Goal: Task Accomplishment & Management: Manage account settings

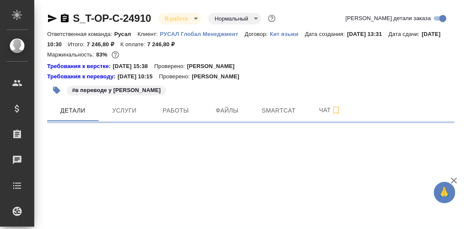
select select "RU"
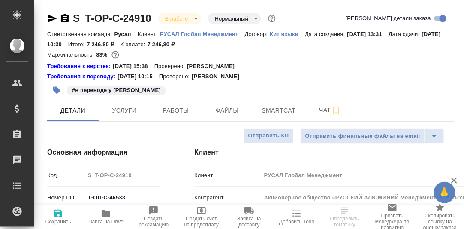
type textarea "x"
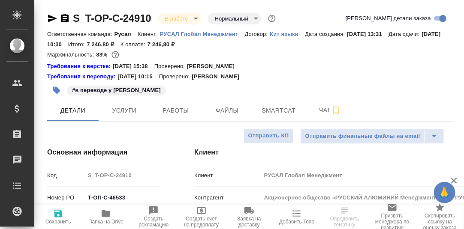
type textarea "x"
click at [275, 107] on span "Smartcat" at bounding box center [278, 110] width 41 height 11
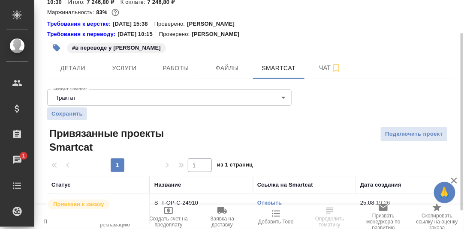
scroll to position [66, 0]
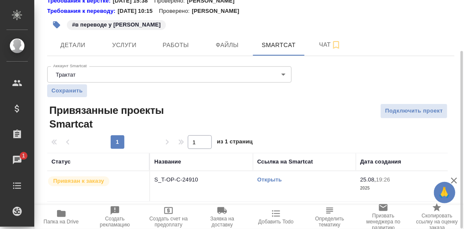
click at [272, 180] on link "Открыть" at bounding box center [269, 180] width 24 height 6
drag, startPoint x: 172, startPoint y: 46, endPoint x: 177, endPoint y: 50, distance: 6.4
click at [172, 46] on span "Работы" at bounding box center [175, 45] width 41 height 11
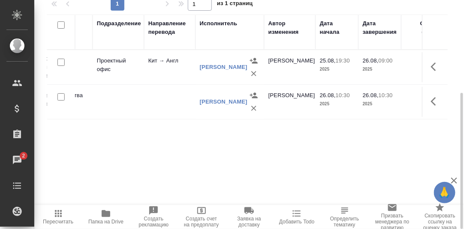
scroll to position [0, 170]
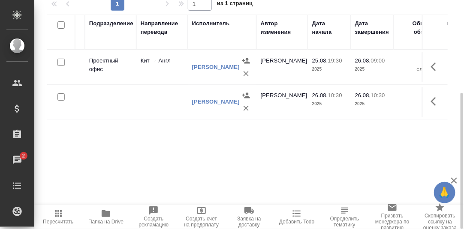
click at [104, 211] on icon "button" at bounding box center [106, 213] width 9 height 7
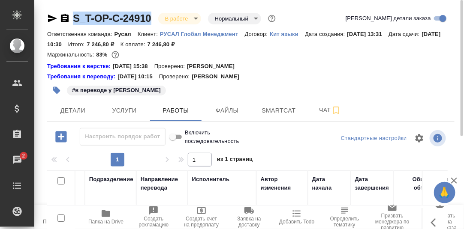
drag, startPoint x: 156, startPoint y: 15, endPoint x: 74, endPoint y: 16, distance: 81.9
click at [74, 16] on div "S_T-OP-C-24910 В работе inProgress Нормальный normal" at bounding box center [162, 19] width 230 height 14
copy link "S_T-OP-C-24910"
click at [102, 215] on icon "button" at bounding box center [106, 213] width 9 height 7
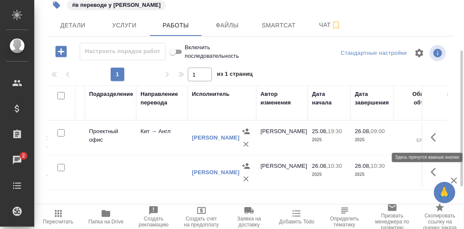
click at [436, 139] on icon "button" at bounding box center [436, 137] width 10 height 10
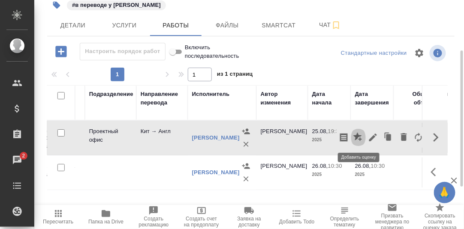
click at [360, 135] on icon "button" at bounding box center [357, 136] width 9 height 9
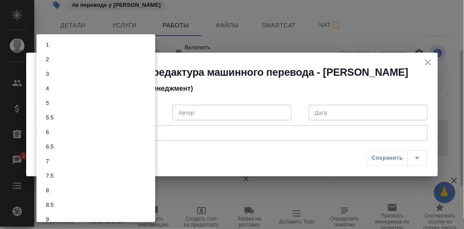
click at [147, 114] on body "🙏 .cls-1 fill:#fff; AWATERA [PERSON_NAME] d.rumyantseva Клиенты Спецификации За…" at bounding box center [232, 114] width 464 height 229
click at [69, 153] on li "8" at bounding box center [95, 154] width 119 height 15
type input "8"
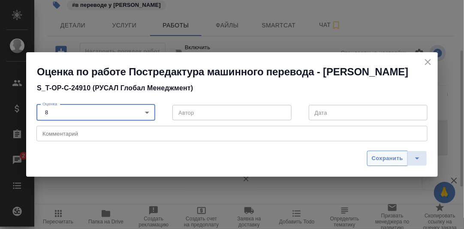
click at [396, 156] on span "Сохранить" at bounding box center [387, 159] width 31 height 10
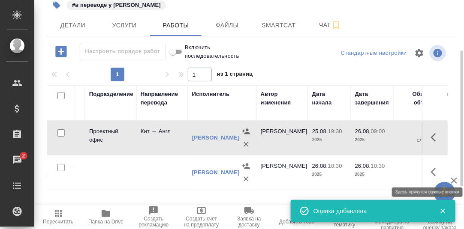
click at [433, 169] on icon "button" at bounding box center [436, 172] width 10 height 10
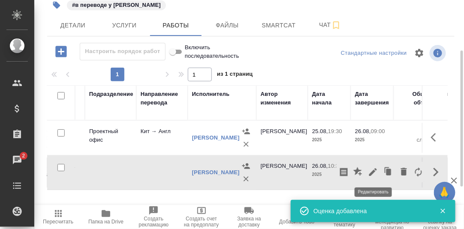
click at [375, 171] on icon "button" at bounding box center [373, 172] width 10 height 10
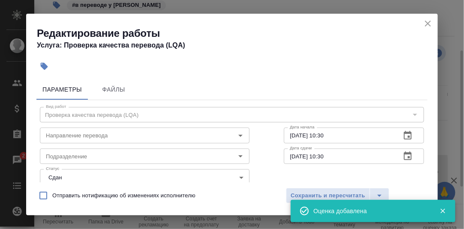
scroll to position [42, 0]
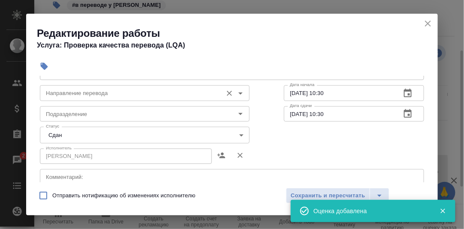
click at [112, 94] on input "Направление перевода" at bounding box center [130, 93] width 176 height 10
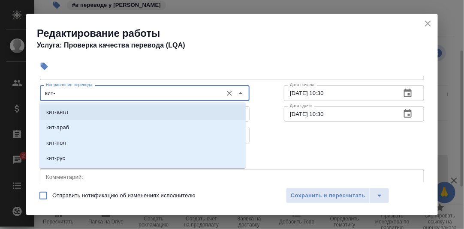
click at [61, 111] on p "кит-англ" at bounding box center [57, 112] width 22 height 9
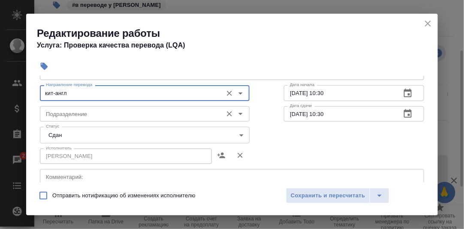
type input "кит-англ"
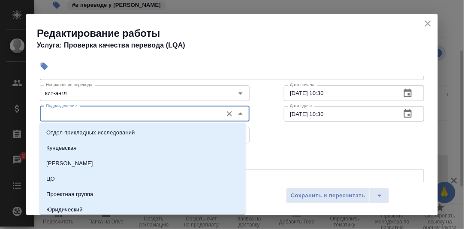
click at [65, 114] on input "Подразделение" at bounding box center [130, 114] width 176 height 10
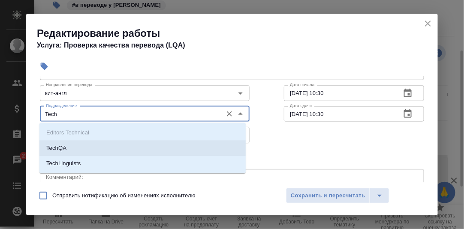
click at [79, 147] on li "TechQA" at bounding box center [142, 148] width 206 height 15
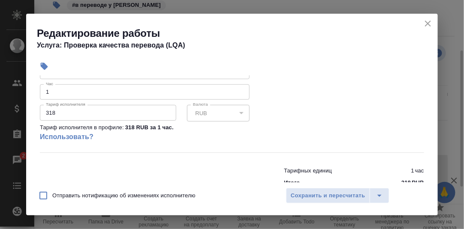
scroll to position [228, 0]
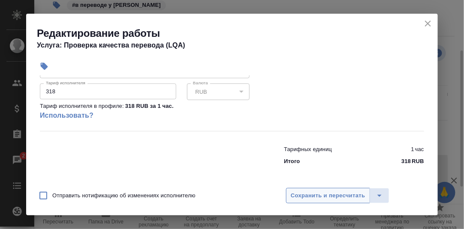
type input "TechQA"
drag, startPoint x: 315, startPoint y: 194, endPoint x: 304, endPoint y: 178, distance: 19.1
click at [314, 193] on span "Сохранить и пересчитать" at bounding box center [328, 196] width 75 height 10
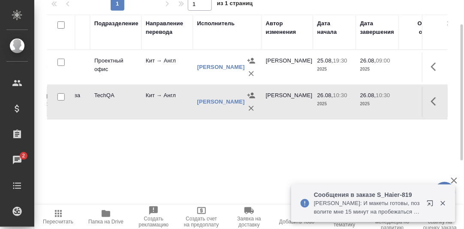
scroll to position [0, 0]
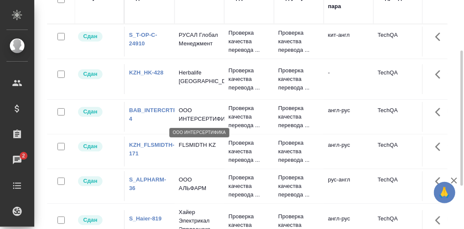
scroll to position [158, 0]
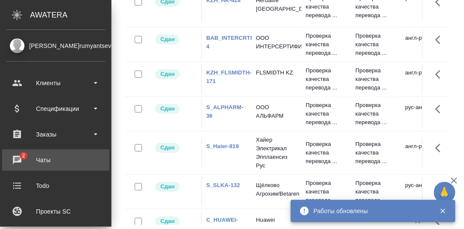
click at [18, 159] on div "Чаты" at bounding box center [55, 160] width 99 height 13
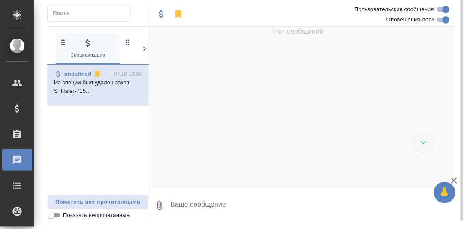
click at [143, 49] on icon at bounding box center [144, 49] width 9 height 9
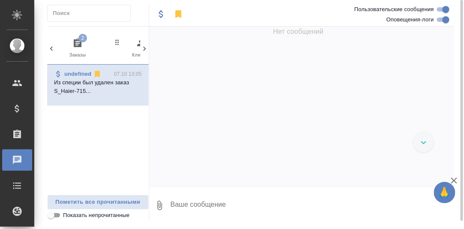
scroll to position [0, 84]
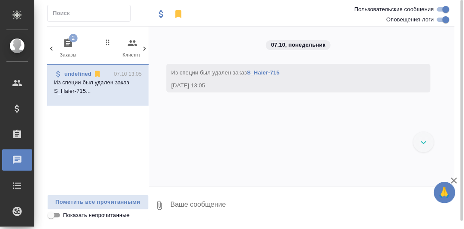
click at [69, 42] on icon "button" at bounding box center [68, 43] width 8 height 9
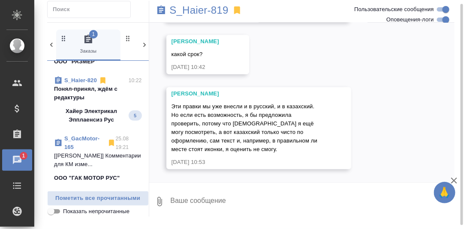
scroll to position [86, 0]
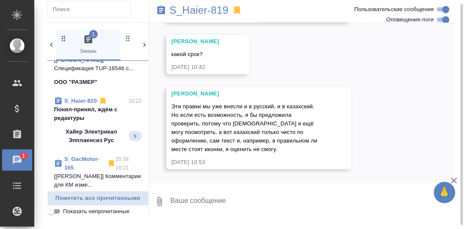
click at [85, 109] on p "Понял-принял, ждём с редактуры" at bounding box center [98, 113] width 88 height 17
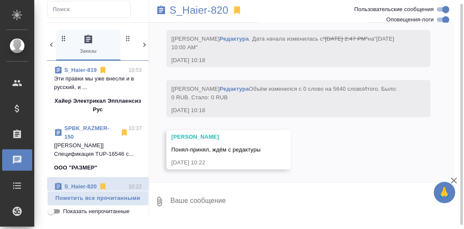
scroll to position [17000, 0]
